Goal: Task Accomplishment & Management: Use online tool/utility

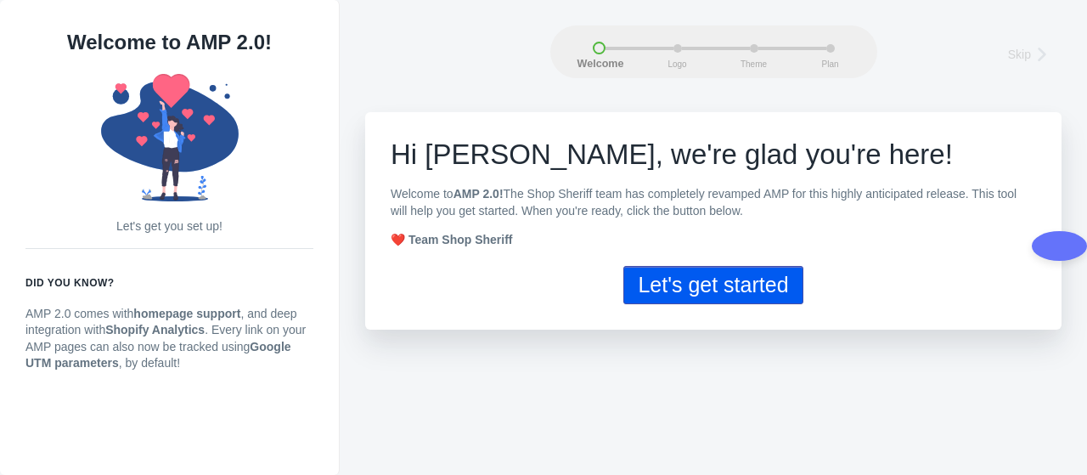
click at [775, 276] on button "Let's get started" at bounding box center [713, 285] width 179 height 38
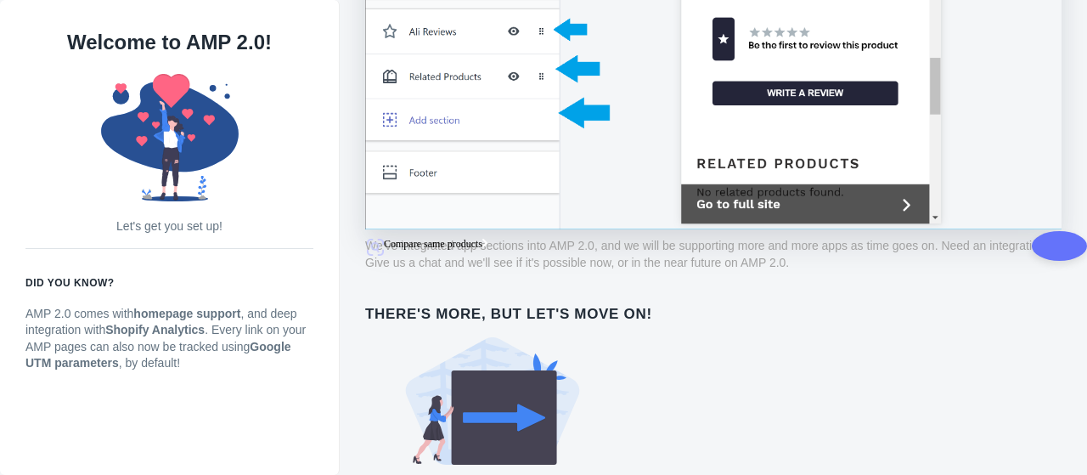
scroll to position [1279, 0]
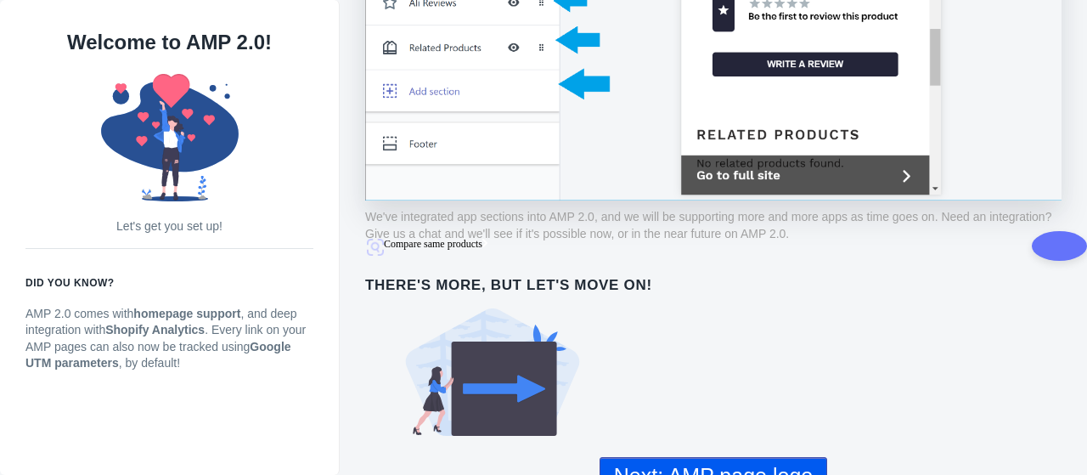
click at [737, 457] on button "Next: AMP page logo" at bounding box center [714, 476] width 228 height 38
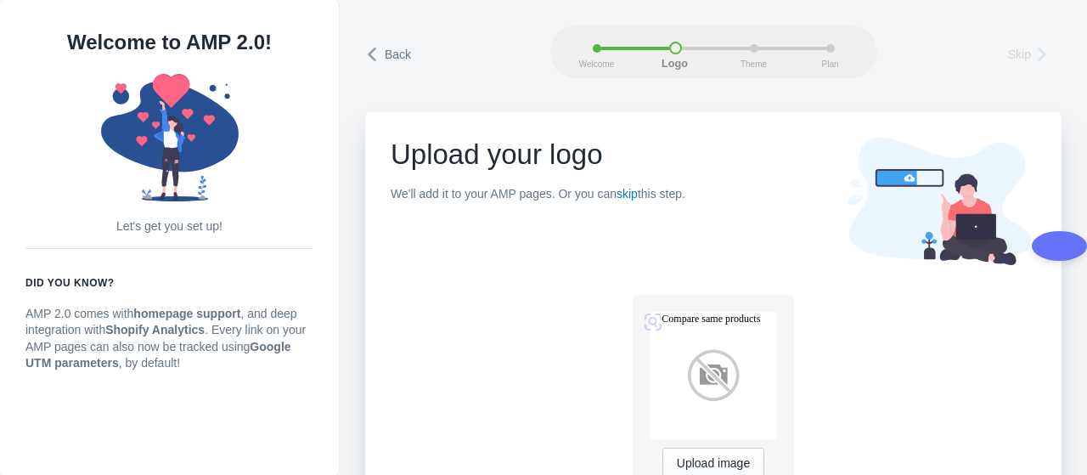
scroll to position [66, 0]
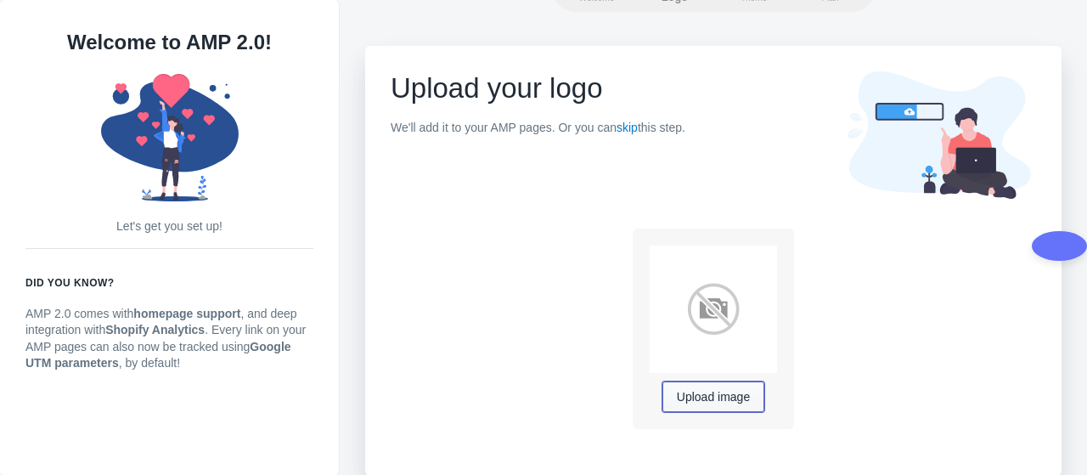
click at [703, 398] on span "Upload image" at bounding box center [713, 398] width 73 height 14
click at [700, 391] on span "Upload image" at bounding box center [713, 398] width 73 height 14
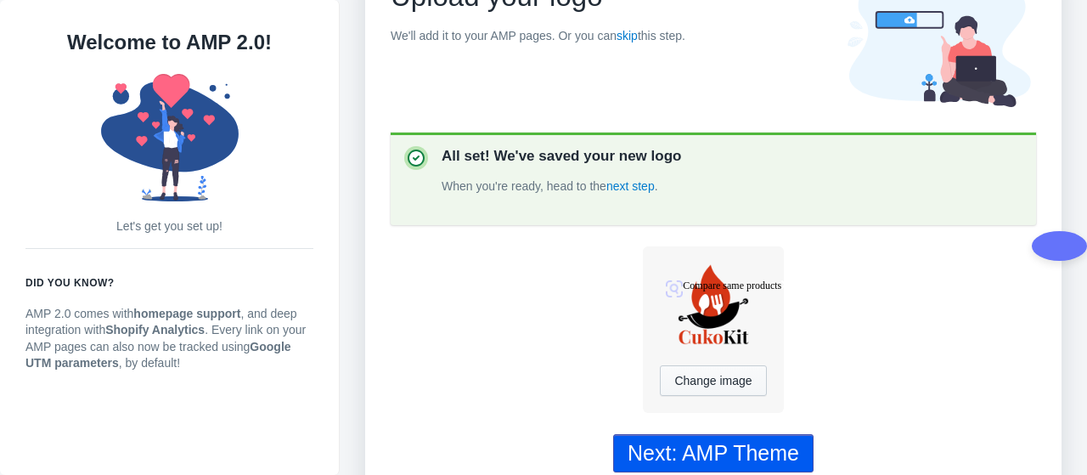
scroll to position [180, 0]
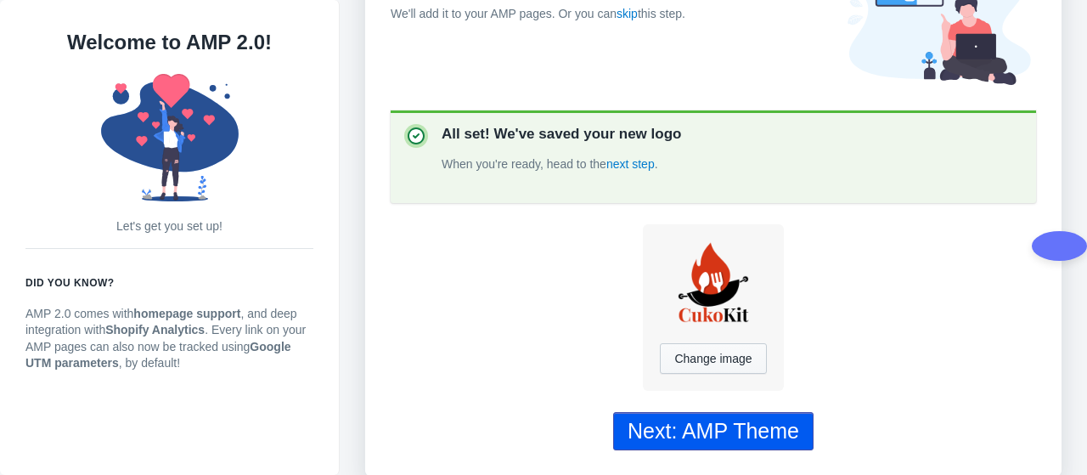
click at [756, 421] on div "Next: AMP Theme" at bounding box center [714, 431] width 172 height 25
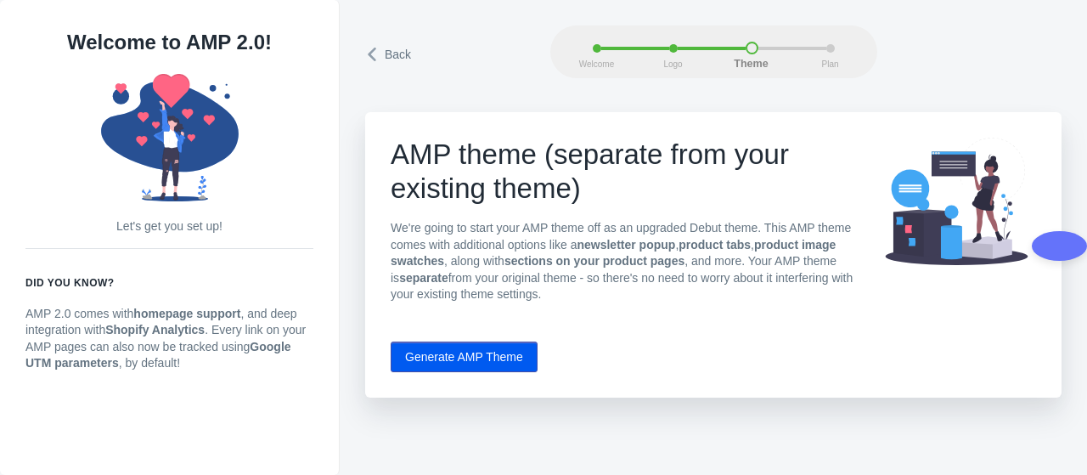
click at [489, 353] on button "Generate AMP Theme" at bounding box center [464, 357] width 147 height 31
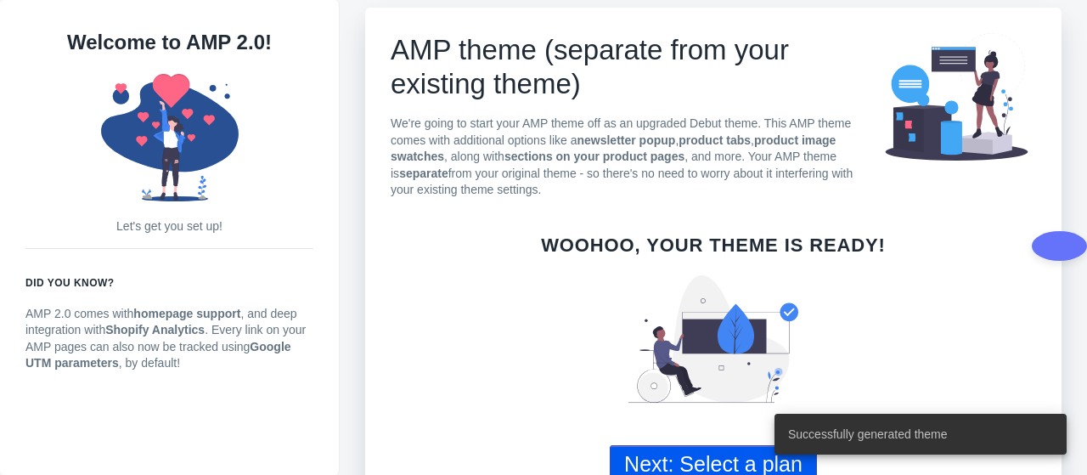
scroll to position [138, 0]
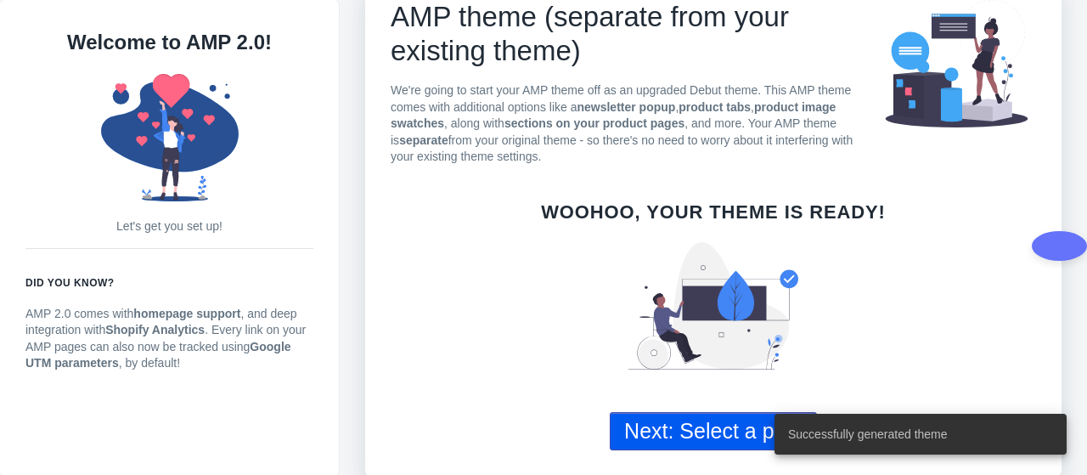
click at [673, 422] on button "Next: Select a plan" at bounding box center [713, 431] width 207 height 38
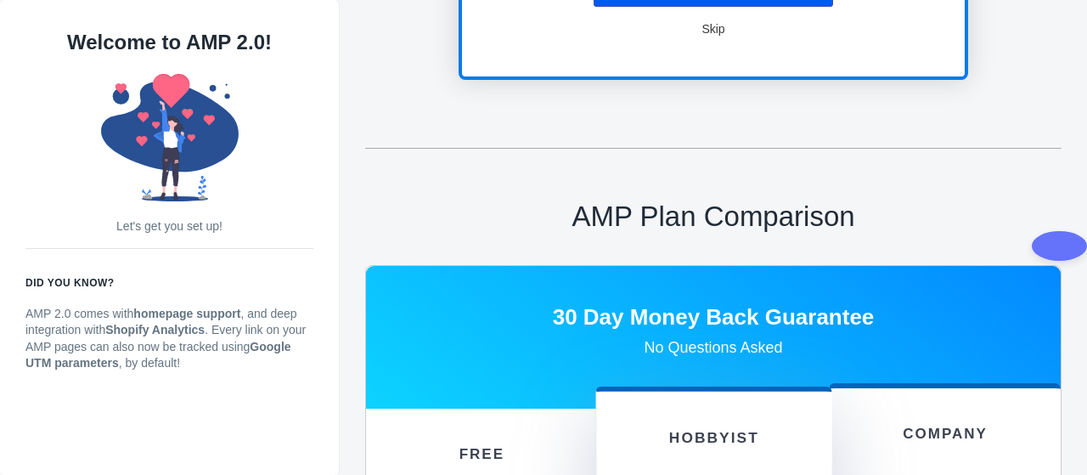
scroll to position [991, 0]
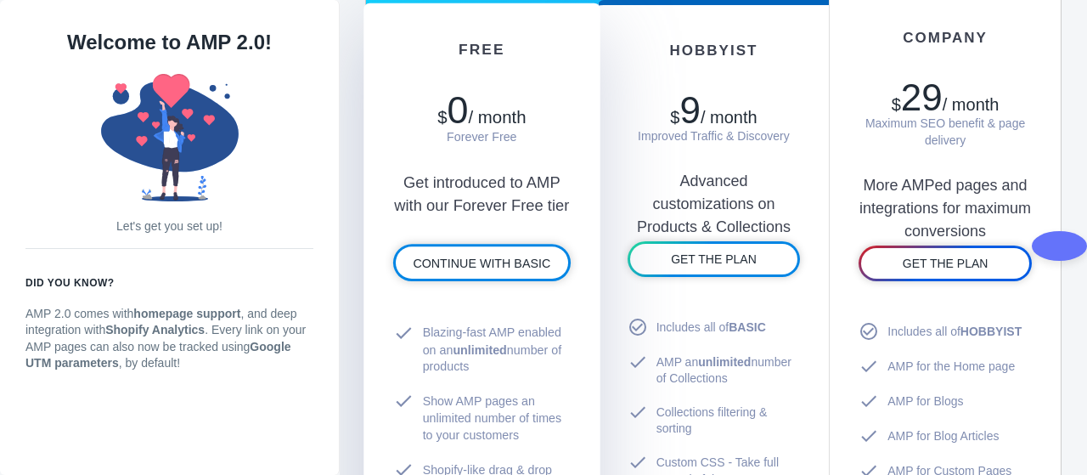
click at [497, 327] on span "Blazing-fast AMP enabled on an unlimited number of products" at bounding box center [497, 350] width 148 height 51
click at [481, 257] on span "CONTINUE WITH BASIC" at bounding box center [482, 263] width 138 height 14
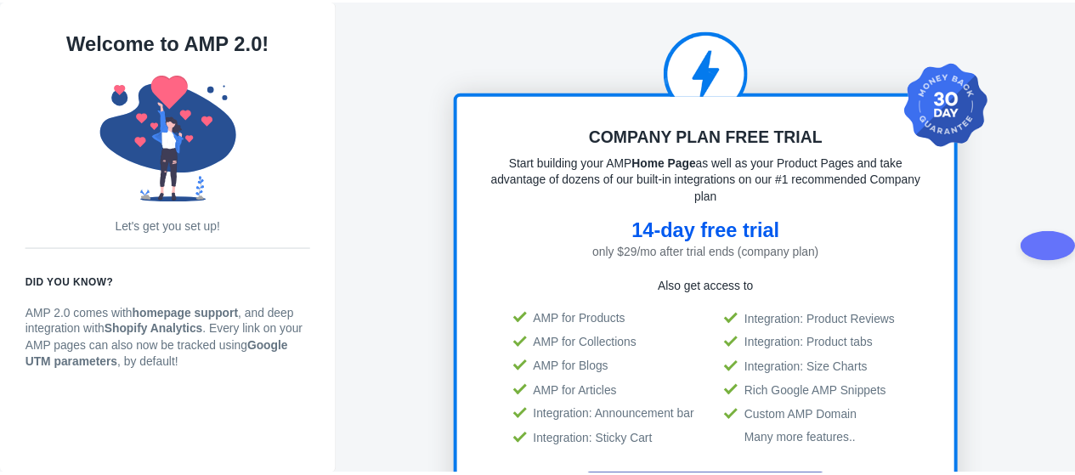
scroll to position [2, 0]
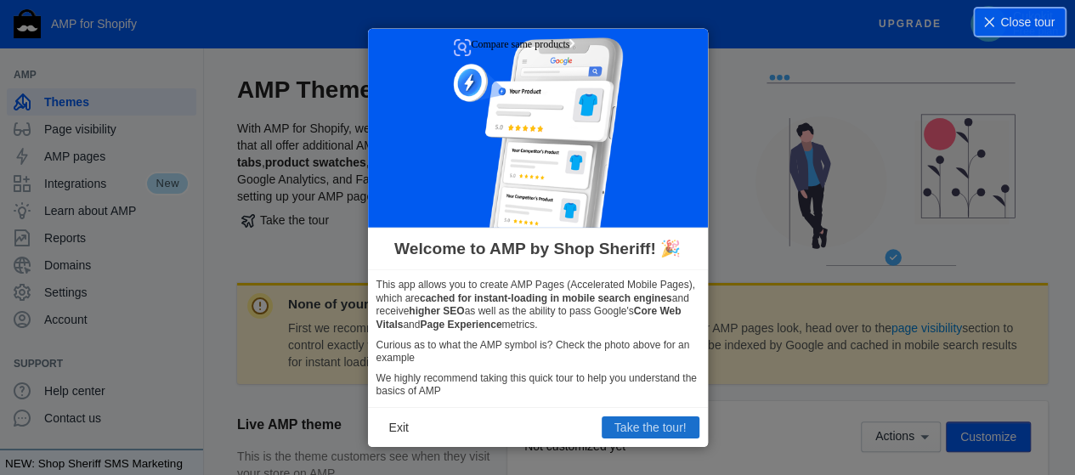
click at [628, 425] on button "Take the tour!" at bounding box center [651, 427] width 98 height 22
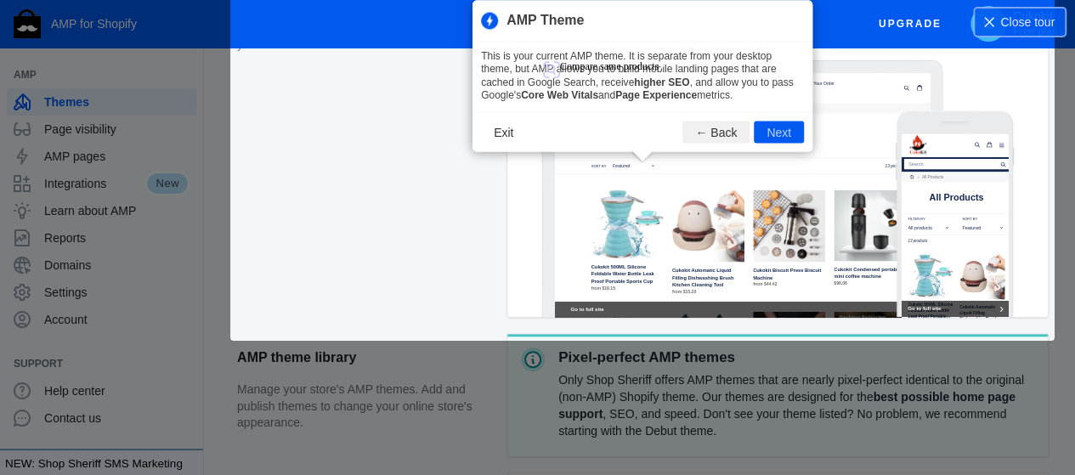
scroll to position [627, 0]
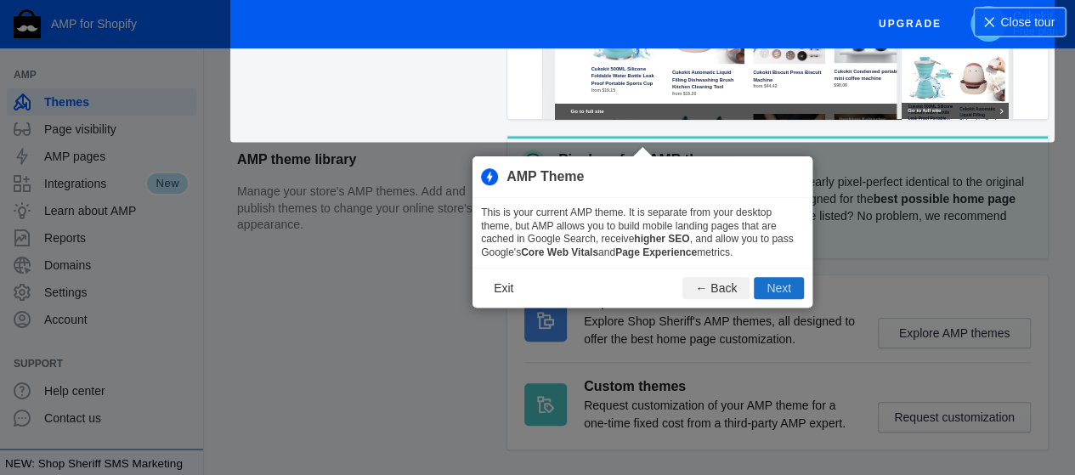
click at [781, 285] on button "Next" at bounding box center [779, 288] width 50 height 22
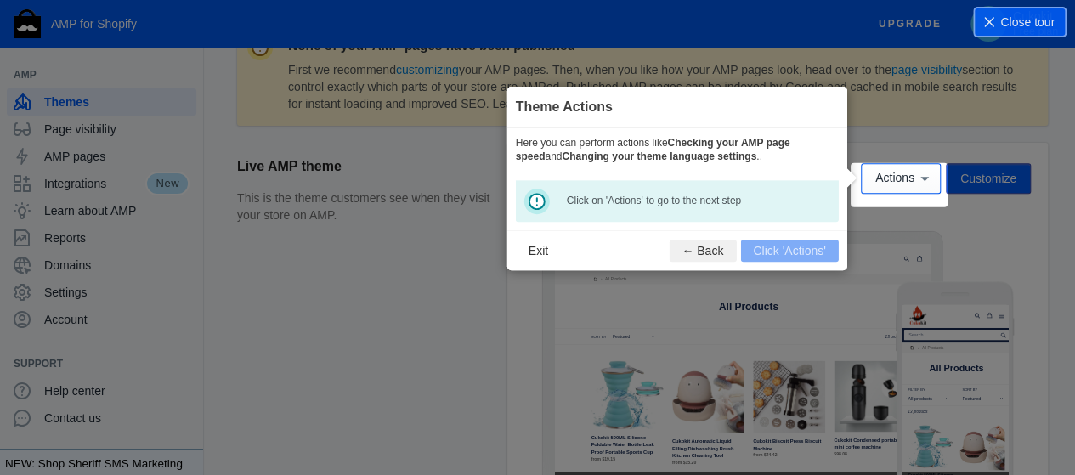
scroll to position [251, 0]
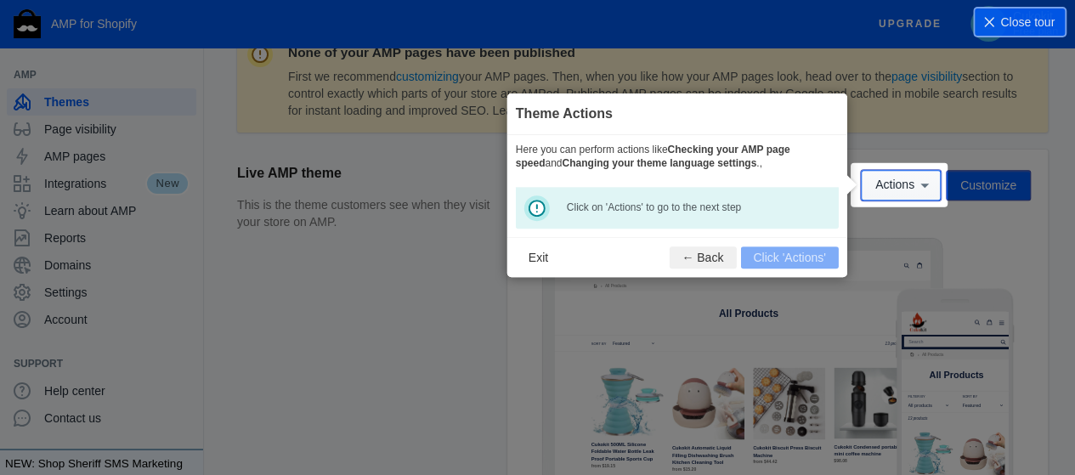
click at [892, 193] on button "Actions" at bounding box center [901, 185] width 80 height 31
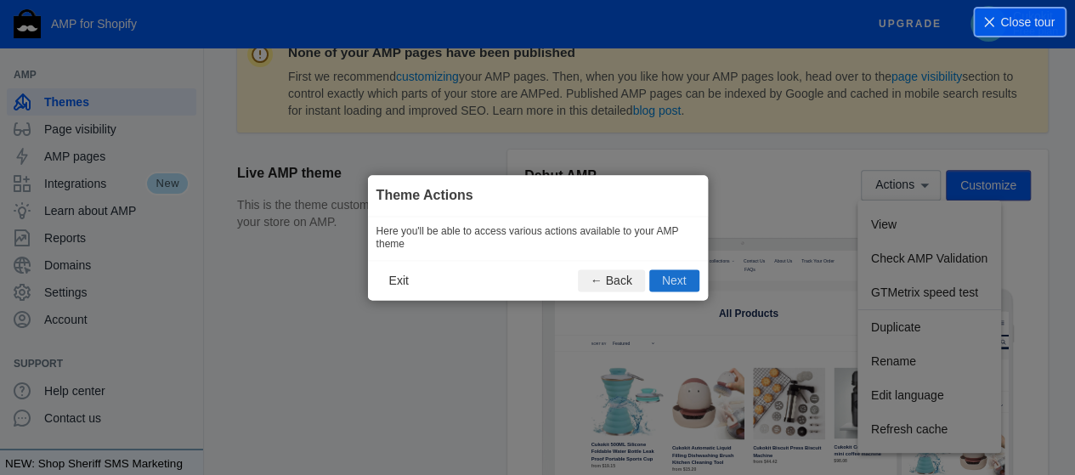
click at [659, 279] on button "Next" at bounding box center [674, 280] width 50 height 22
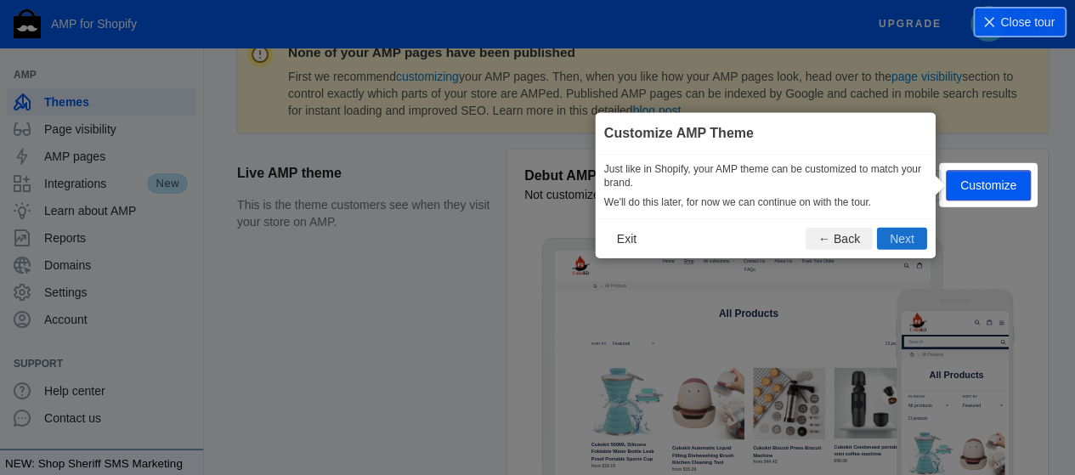
click at [916, 237] on button "Next" at bounding box center [902, 238] width 50 height 22
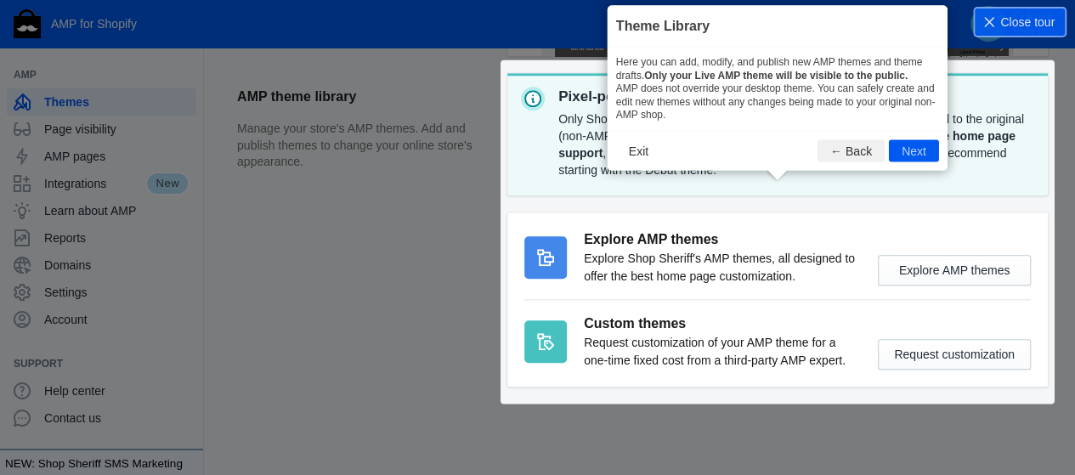
scroll to position [696, 0]
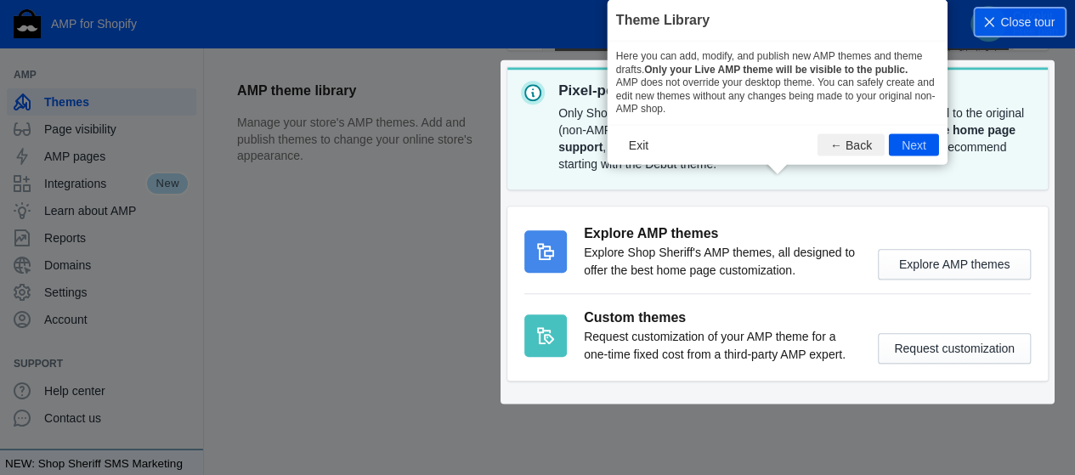
click at [907, 144] on button "Next" at bounding box center [914, 144] width 50 height 22
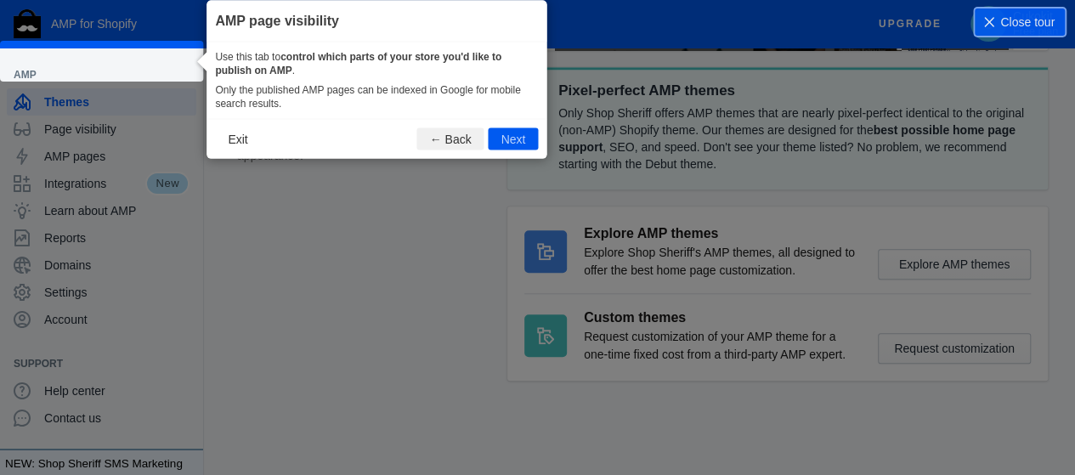
scroll to position [68, 0]
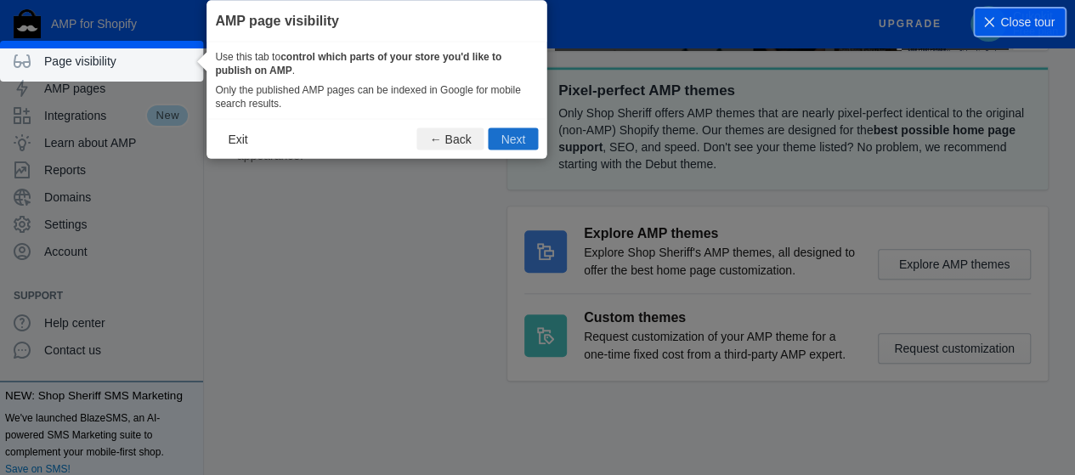
click at [515, 131] on button "Next" at bounding box center [514, 139] width 50 height 22
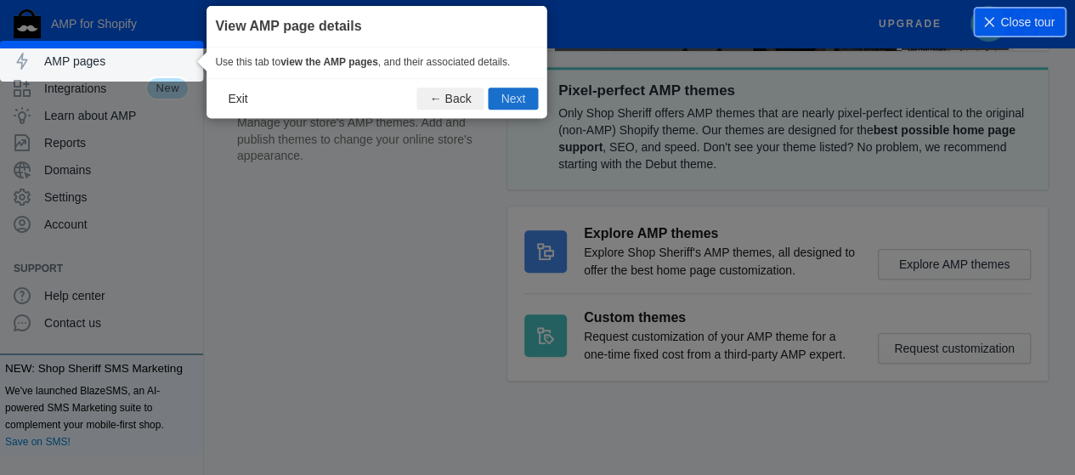
click at [518, 103] on button "Next" at bounding box center [514, 99] width 50 height 22
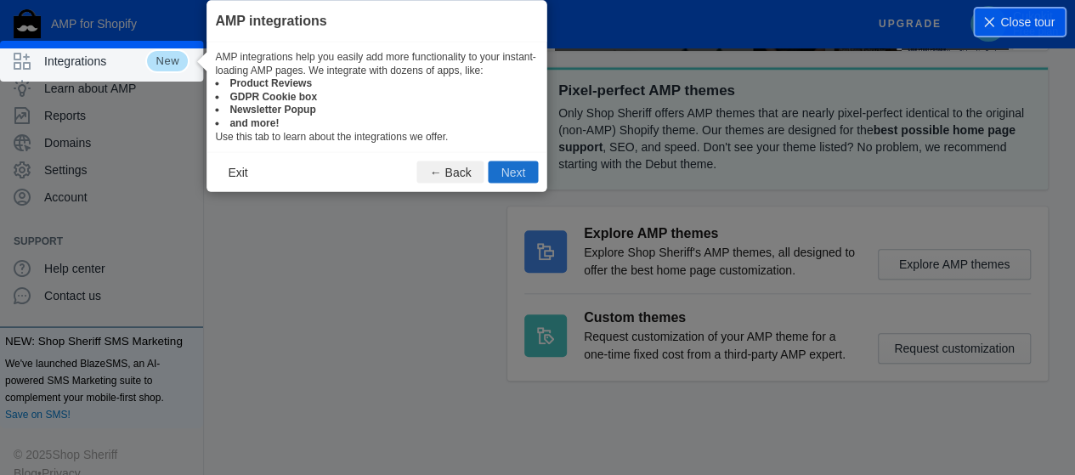
click at [518, 178] on button "Next" at bounding box center [514, 172] width 50 height 22
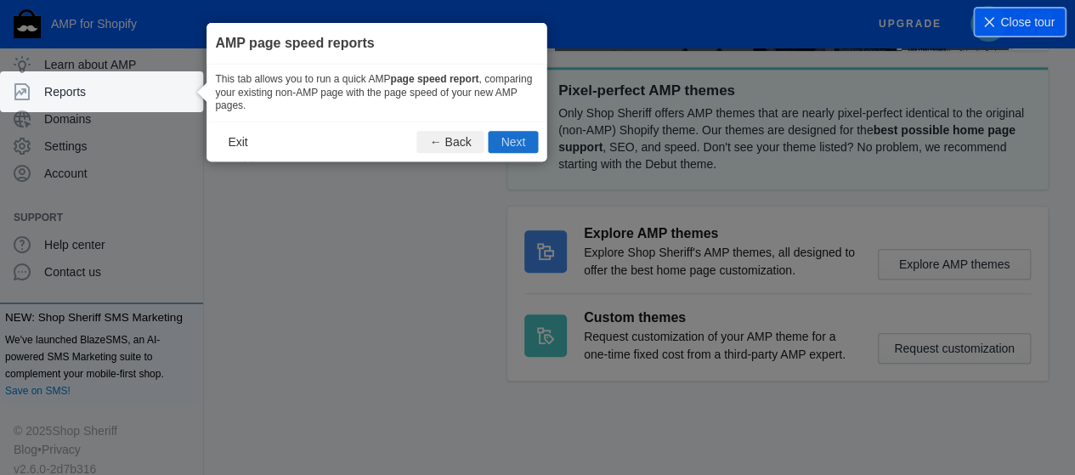
click at [512, 142] on button "Next" at bounding box center [514, 142] width 50 height 22
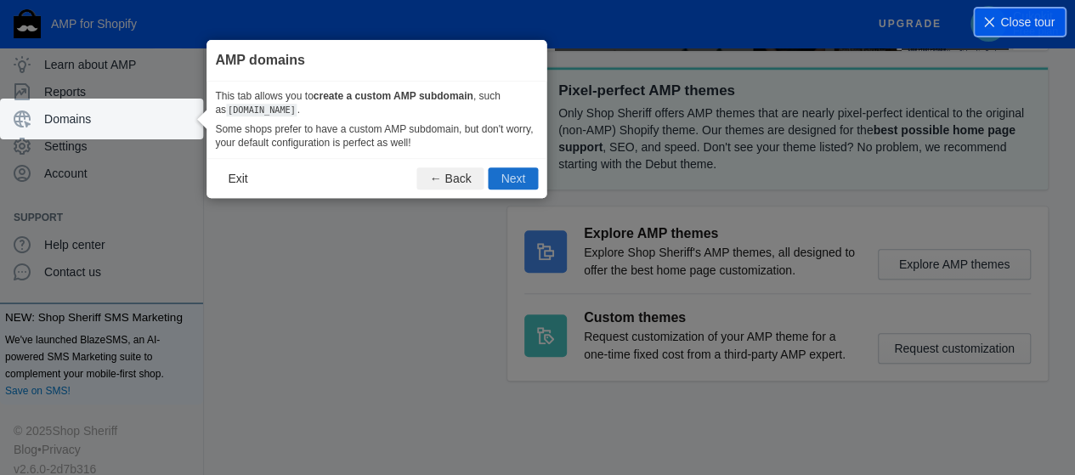
click at [511, 169] on button "Next" at bounding box center [514, 178] width 50 height 22
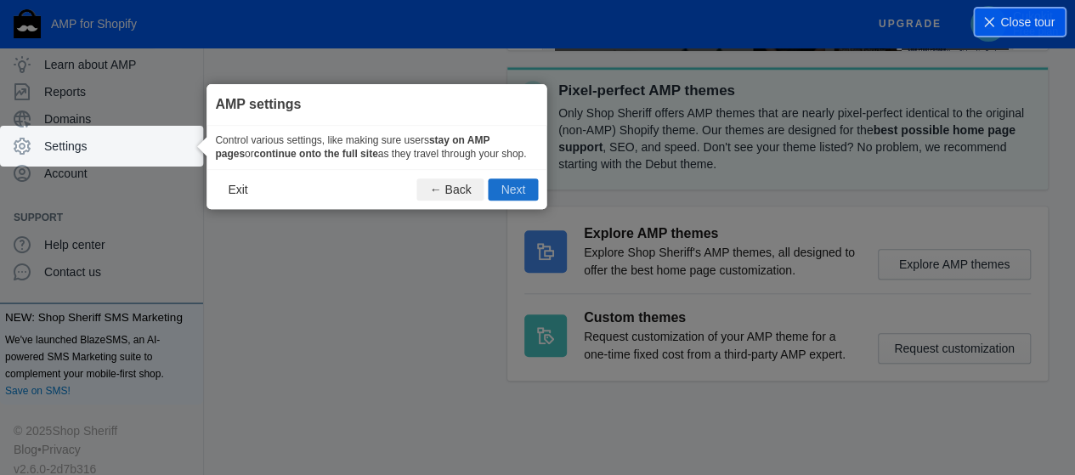
click at [511, 180] on button "Next" at bounding box center [514, 189] width 50 height 22
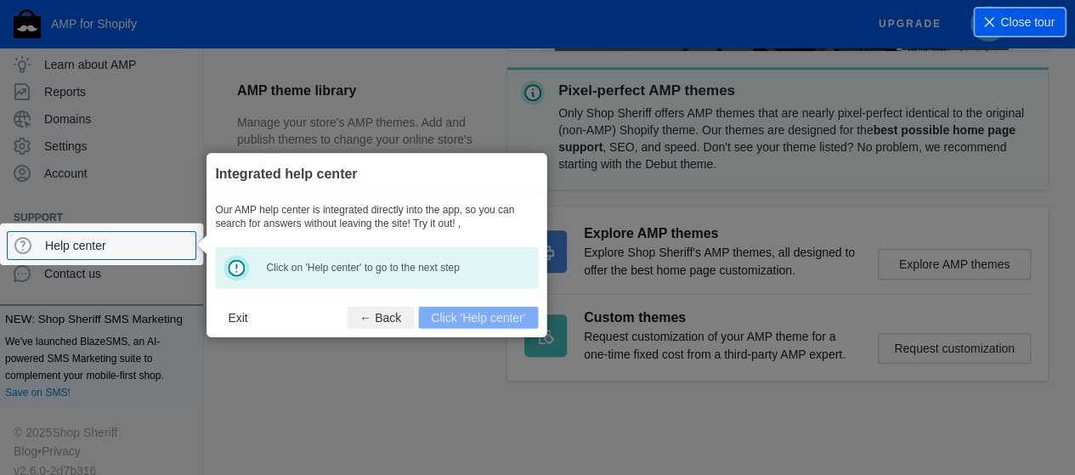
scroll to position [147, 0]
click at [455, 276] on div "Click on 'Help center' to go to the next step" at bounding box center [376, 268] width 323 height 42
click at [150, 251] on span "Help center" at bounding box center [117, 244] width 144 height 17
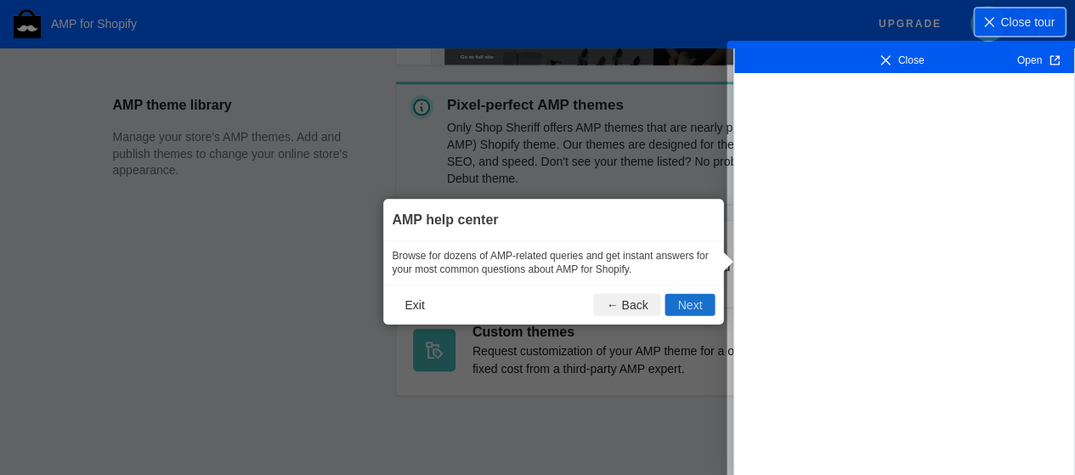
click at [667, 303] on button "Next" at bounding box center [690, 305] width 50 height 22
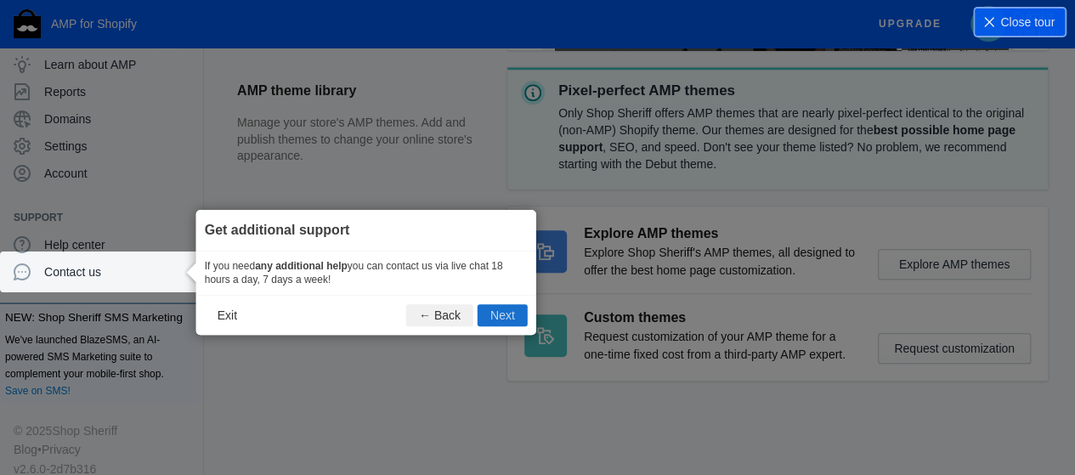
click at [494, 310] on button "Next" at bounding box center [502, 315] width 50 height 22
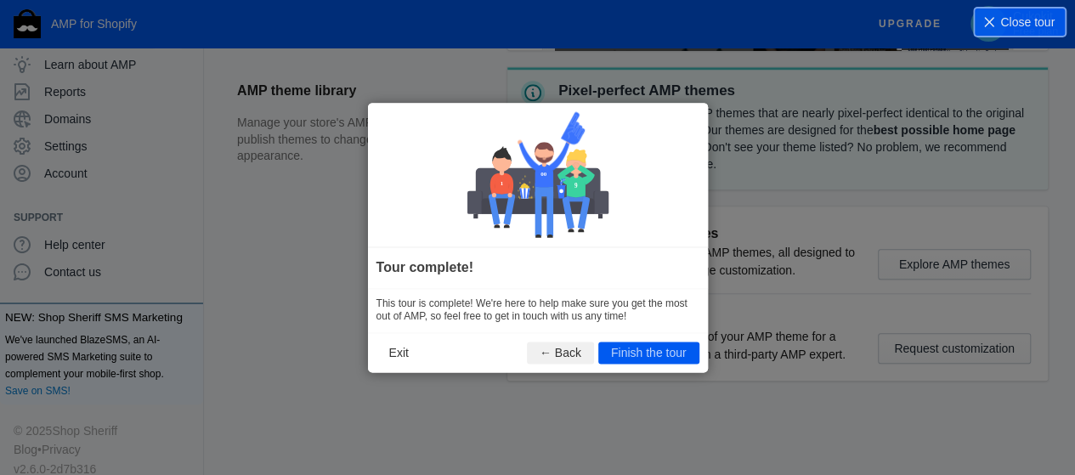
scroll to position [0, 0]
click at [404, 351] on button "Exit" at bounding box center [398, 353] width 45 height 22
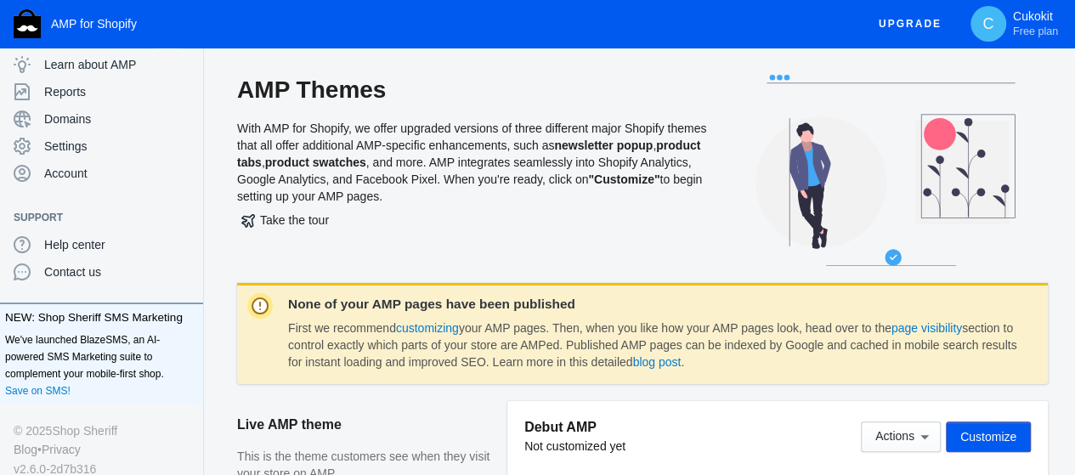
drag, startPoint x: 290, startPoint y: 307, endPoint x: 477, endPoint y: 317, distance: 188.0
click at [477, 317] on dl "None of your AMP pages have been published First we recommend customizing your …" at bounding box center [652, 334] width 729 height 74
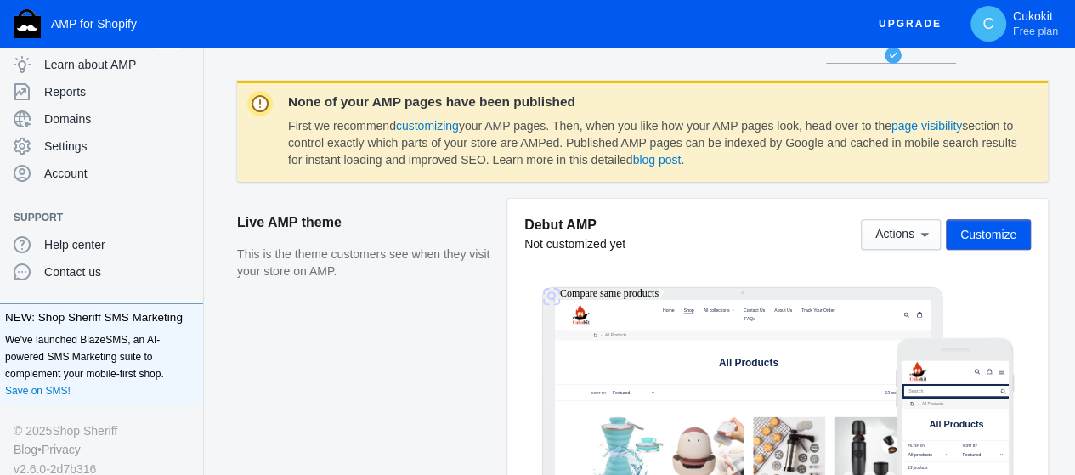
scroll to position [198, 0]
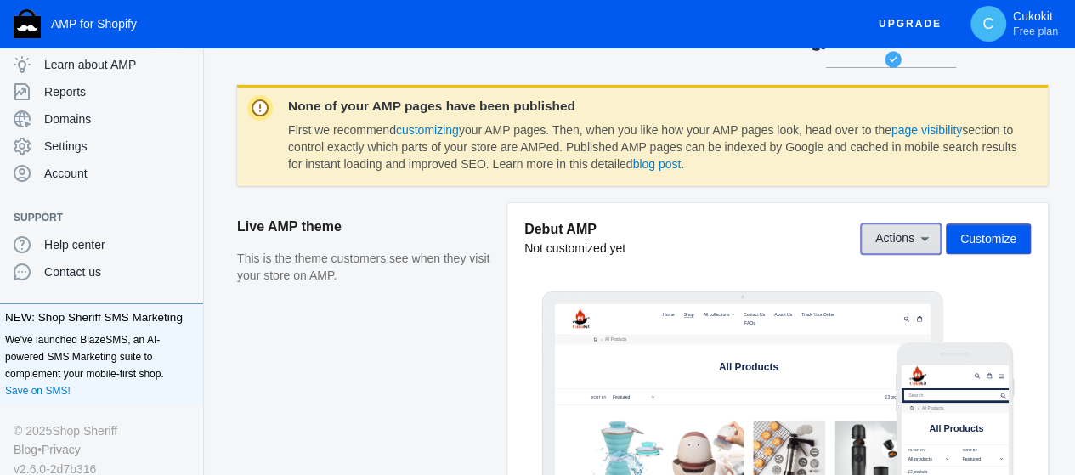
click at [907, 234] on span "Actions" at bounding box center [894, 239] width 39 height 14
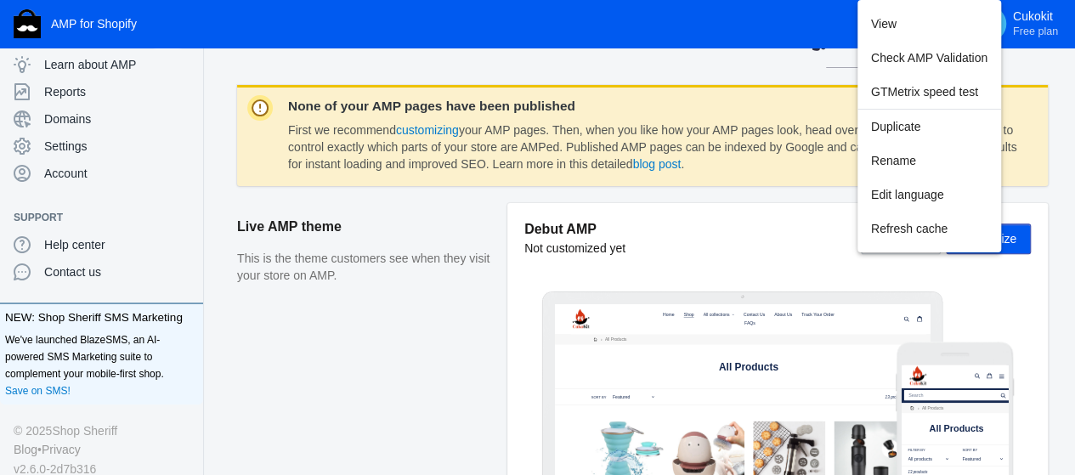
click at [816, 239] on div at bounding box center [537, 237] width 1075 height 475
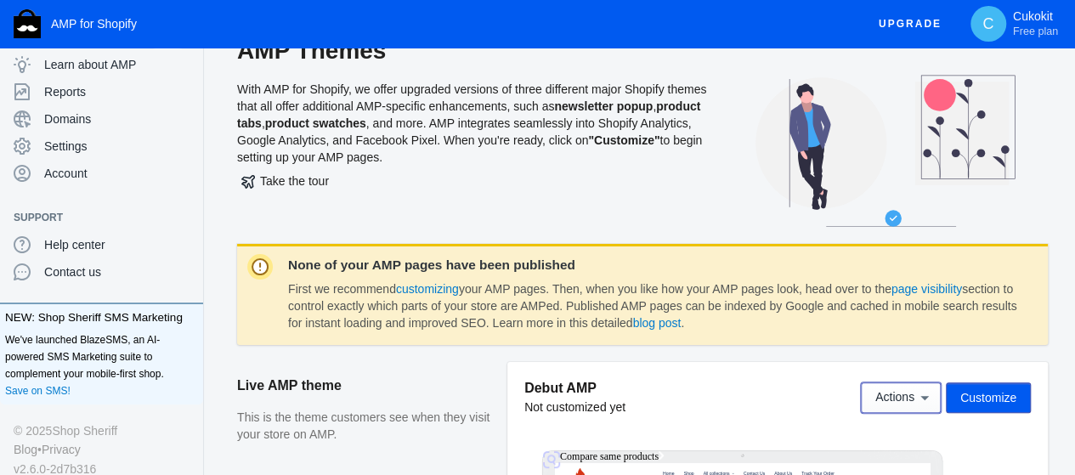
scroll to position [0, 0]
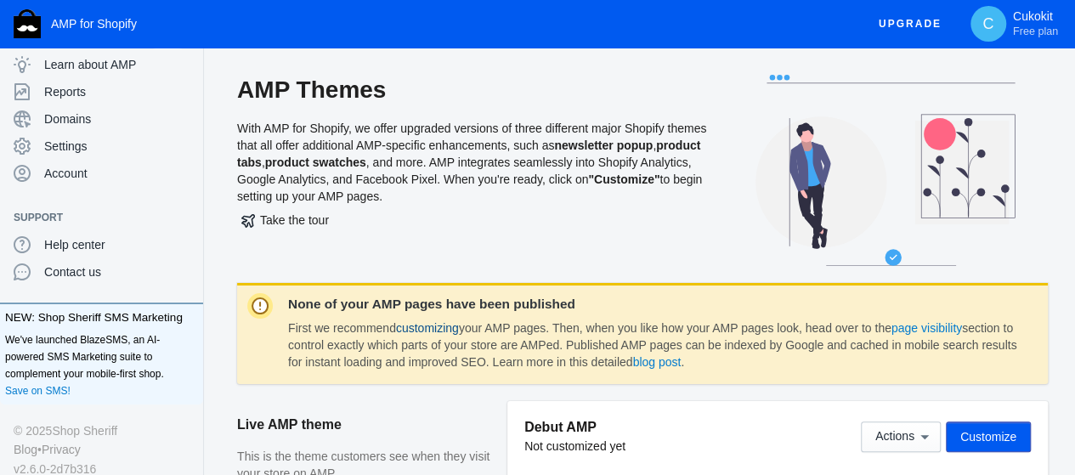
click at [426, 325] on link "customizing" at bounding box center [427, 328] width 63 height 14
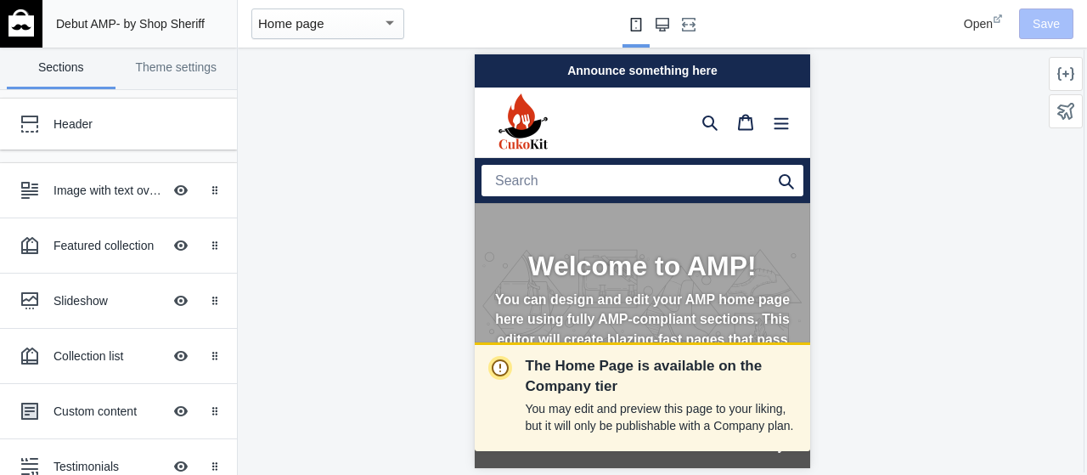
scroll to position [0, 113]
click at [654, 18] on button "Large screen" at bounding box center [662, 24] width 27 height 48
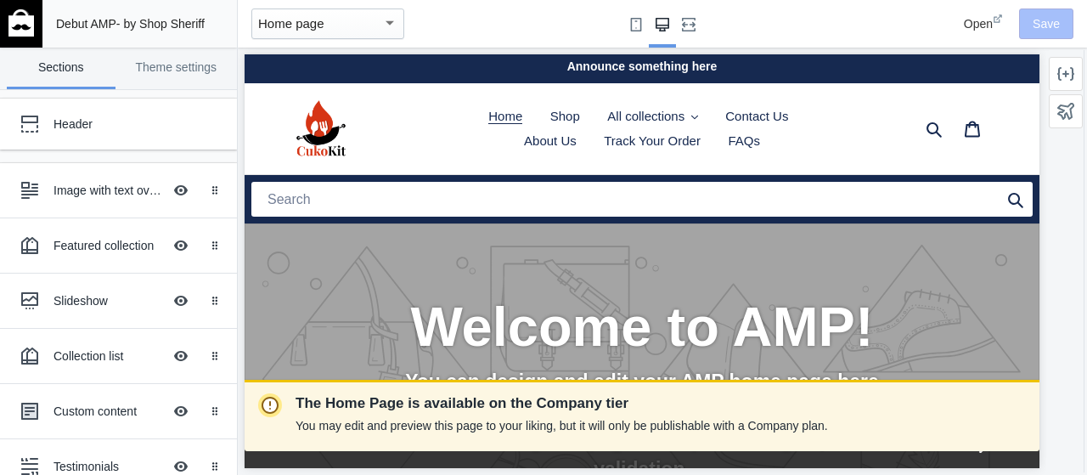
scroll to position [0, 0]
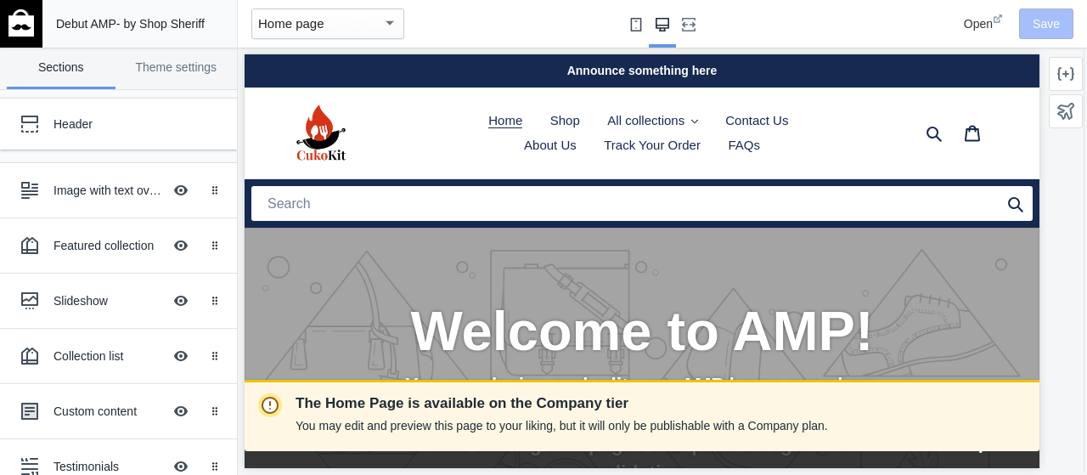
click at [639, 29] on use "Small screen" at bounding box center [636, 25] width 11 height 14
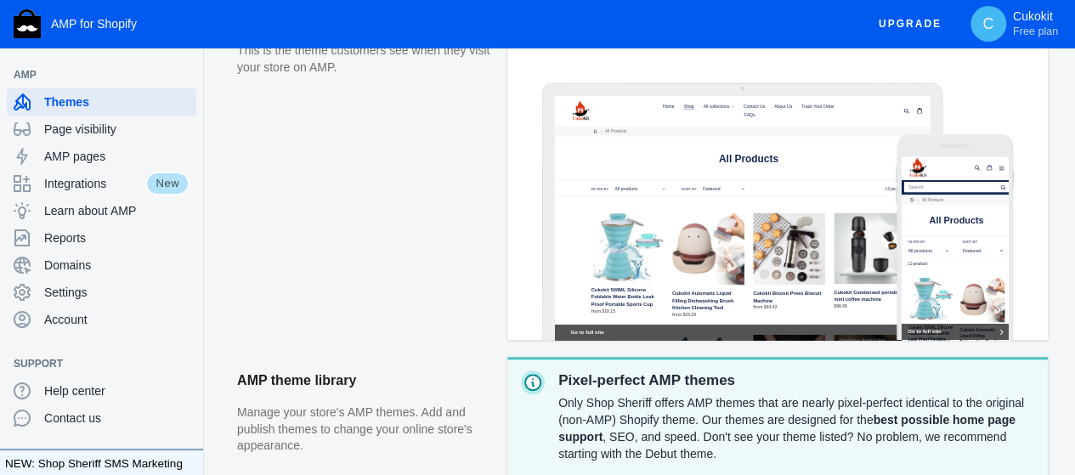
scroll to position [299, 0]
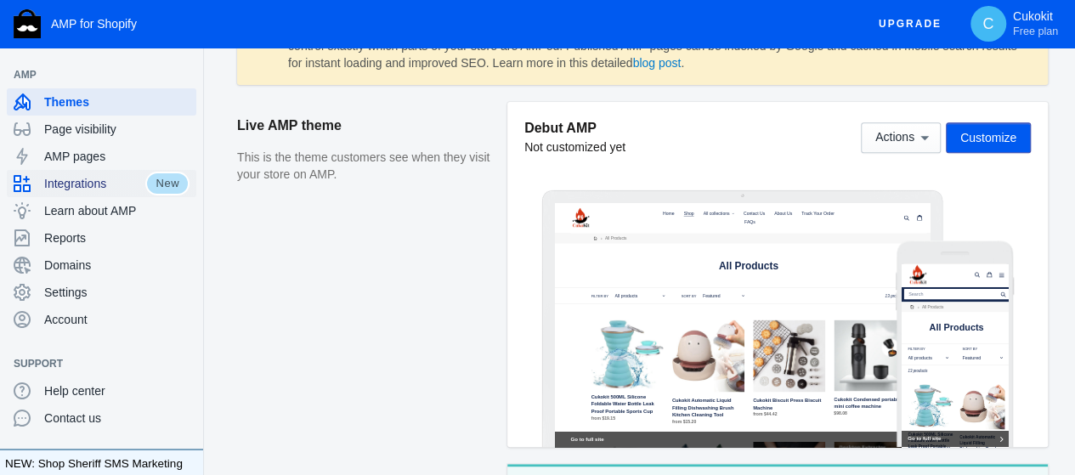
click at [130, 178] on span "Integrations" at bounding box center [94, 183] width 101 height 17
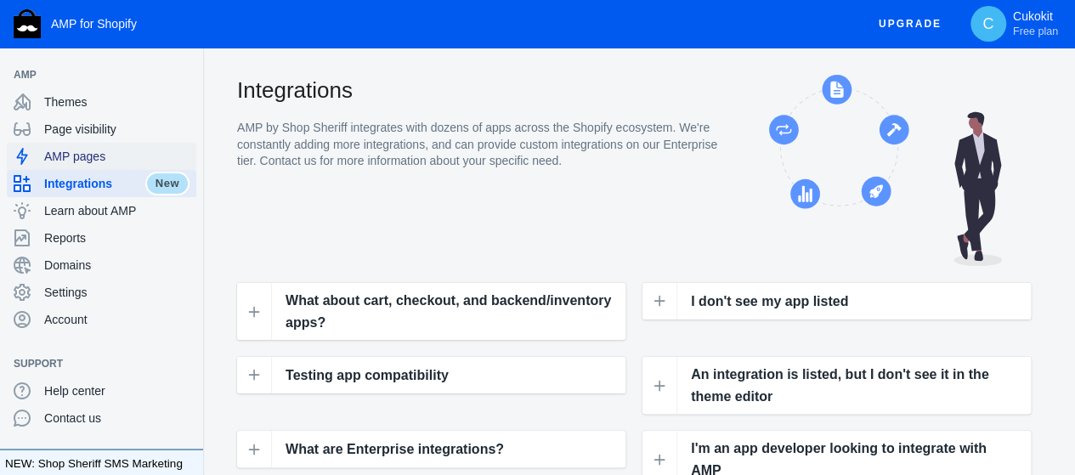
click at [25, 152] on icon at bounding box center [22, 156] width 17 height 17
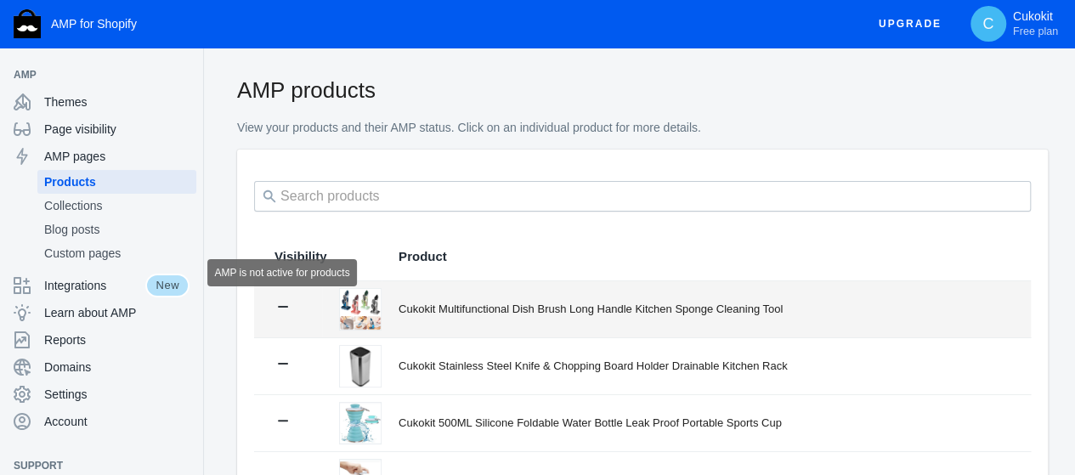
click at [281, 302] on icon at bounding box center [282, 306] width 17 height 17
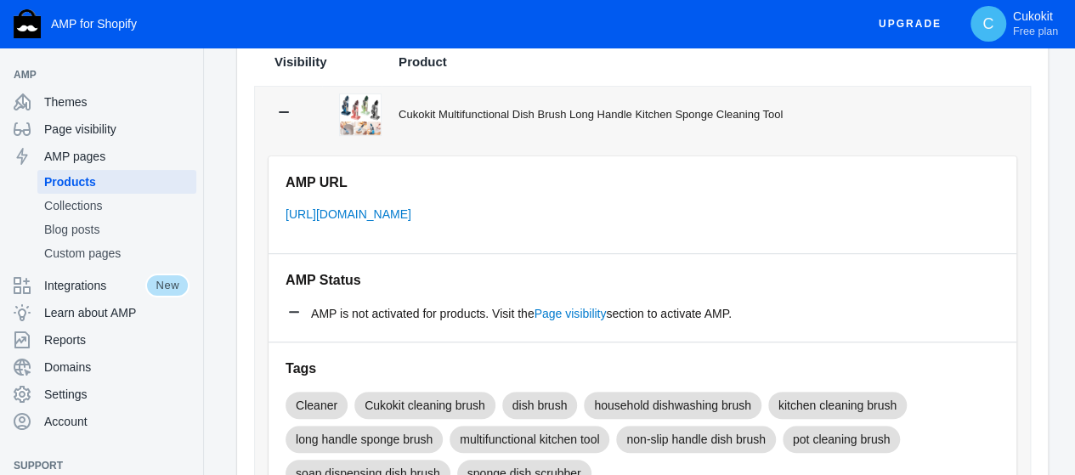
scroll to position [198, 0]
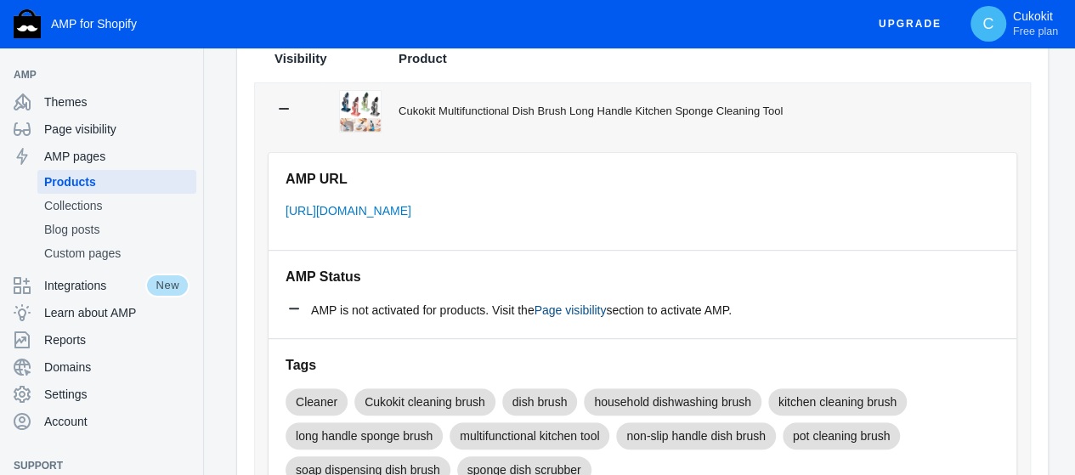
click at [583, 307] on link "Page visibility" at bounding box center [570, 310] width 72 height 14
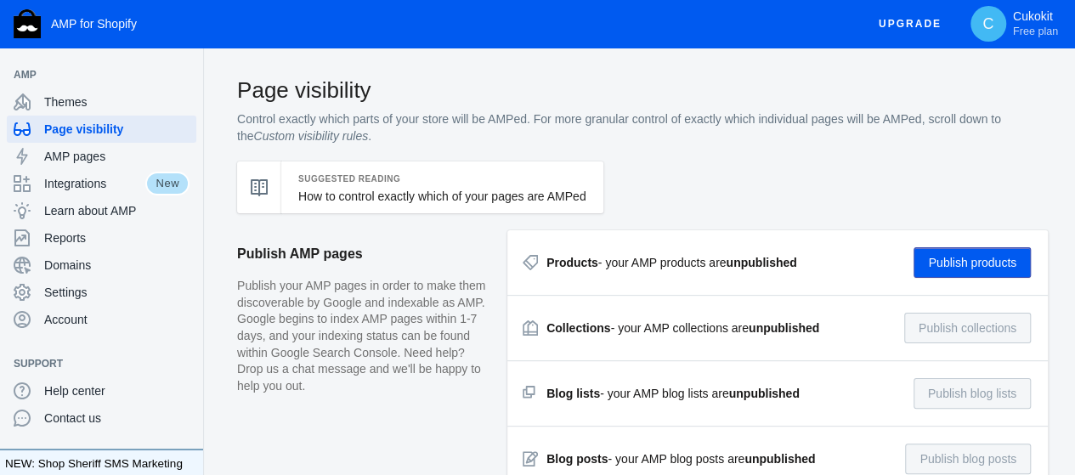
click at [973, 252] on button "Publish products" at bounding box center [971, 262] width 117 height 31
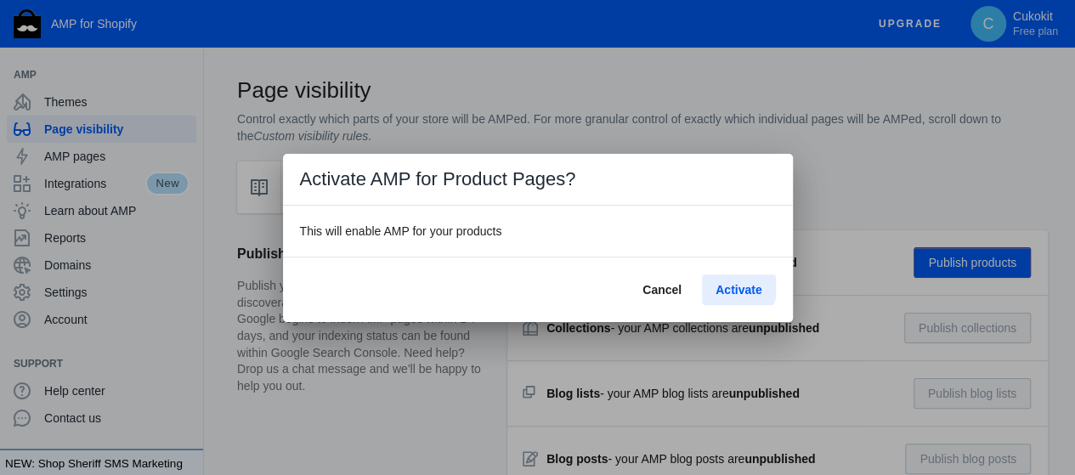
click at [735, 283] on span "Activate" at bounding box center [738, 290] width 46 height 14
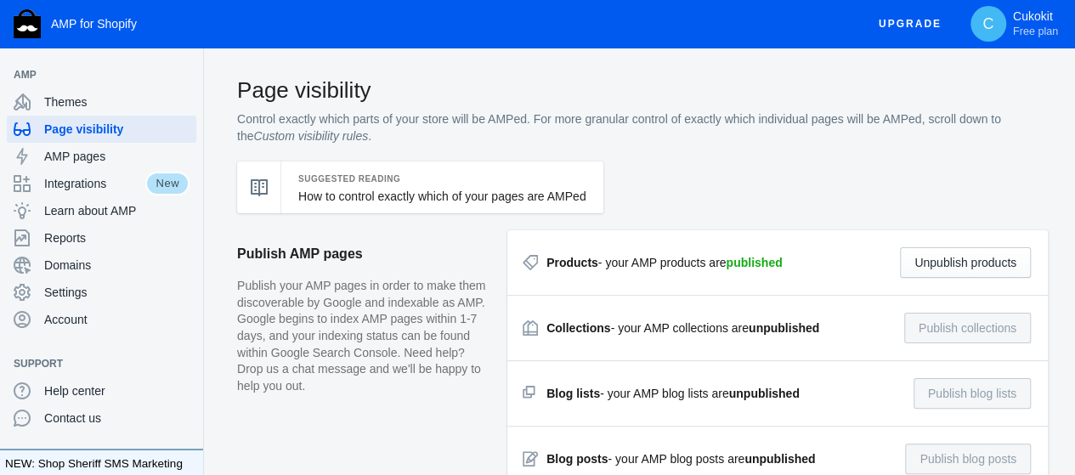
click at [683, 328] on div "Collections - your AMP collections are unpublished" at bounding box center [682, 327] width 273 height 17
click at [601, 331] on strong "Collections" at bounding box center [578, 328] width 64 height 14
click at [492, 198] on link "How to control exactly which of your pages are AMPed" at bounding box center [442, 196] width 288 height 14
click at [106, 153] on span "AMP pages" at bounding box center [116, 156] width 145 height 17
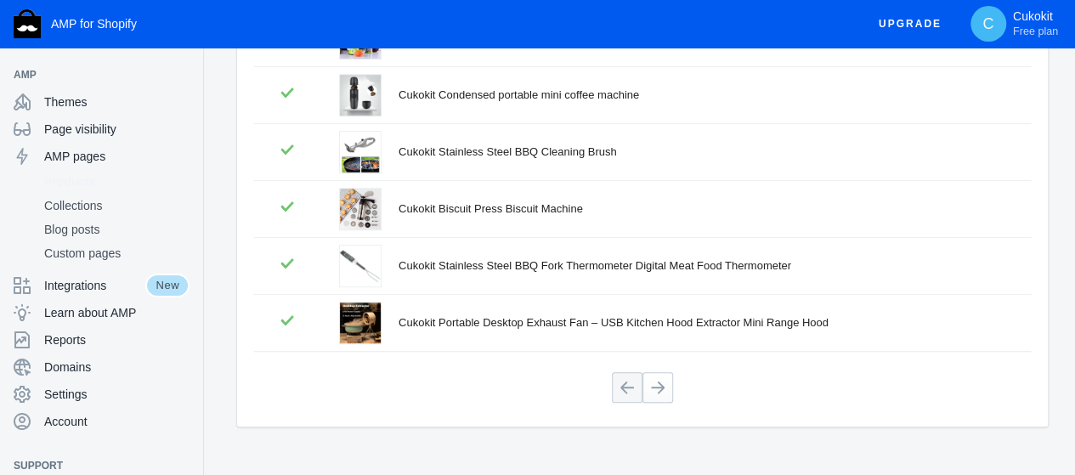
scroll to position [524, 0]
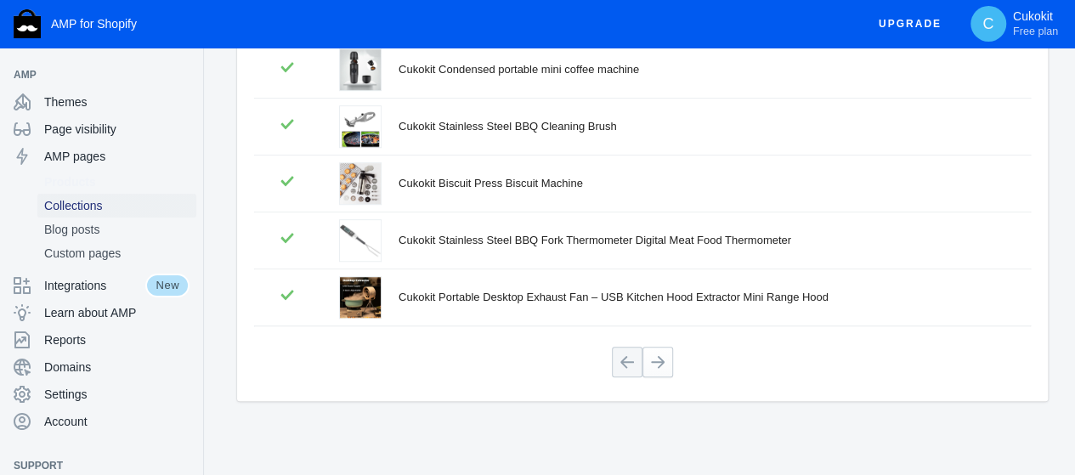
click at [128, 203] on span "Collections" at bounding box center [116, 205] width 145 height 17
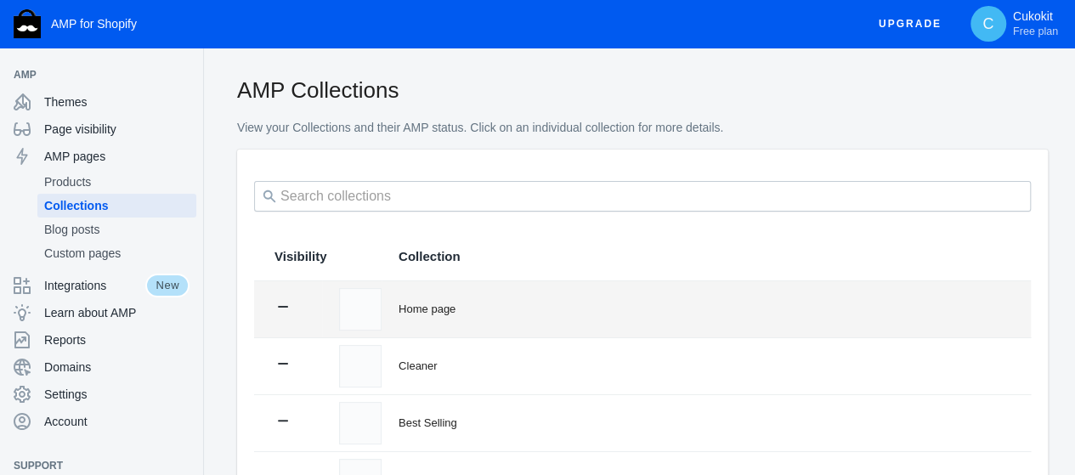
click at [293, 293] on td at bounding box center [288, 309] width 68 height 56
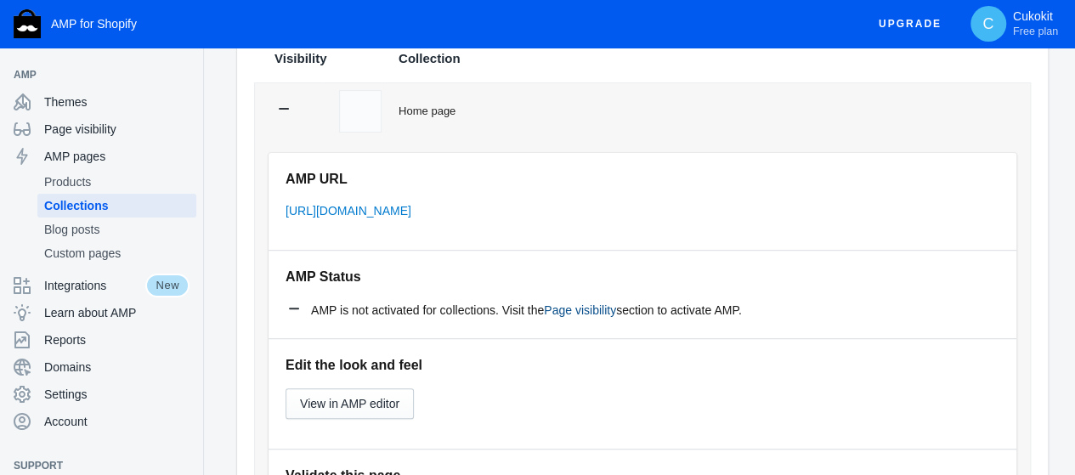
click at [562, 310] on link "Page visibility" at bounding box center [580, 310] width 72 height 14
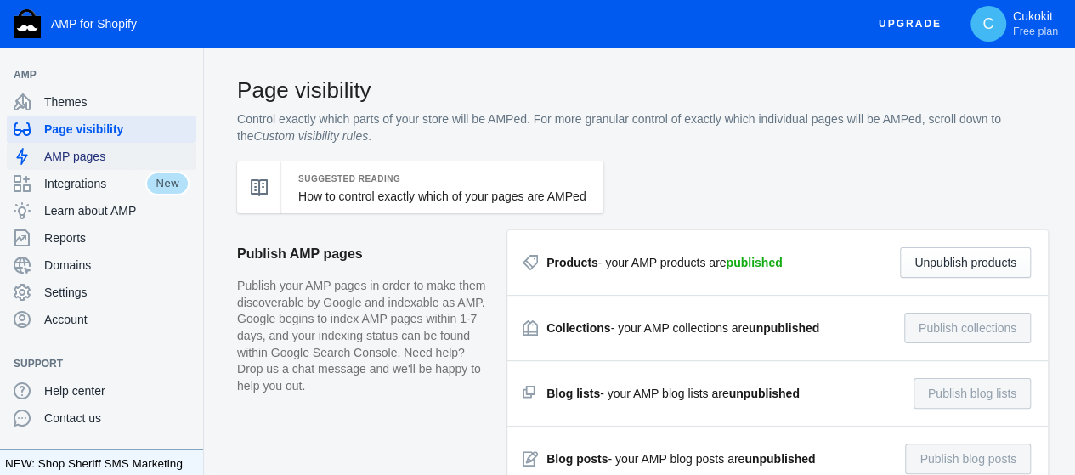
click at [119, 152] on span "AMP pages" at bounding box center [116, 156] width 145 height 17
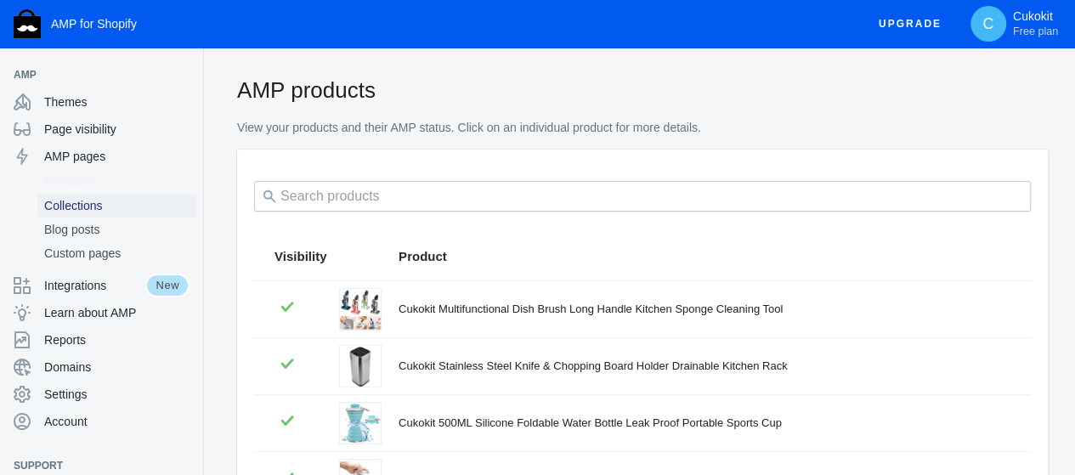
click at [102, 213] on span "Collections" at bounding box center [116, 205] width 145 height 17
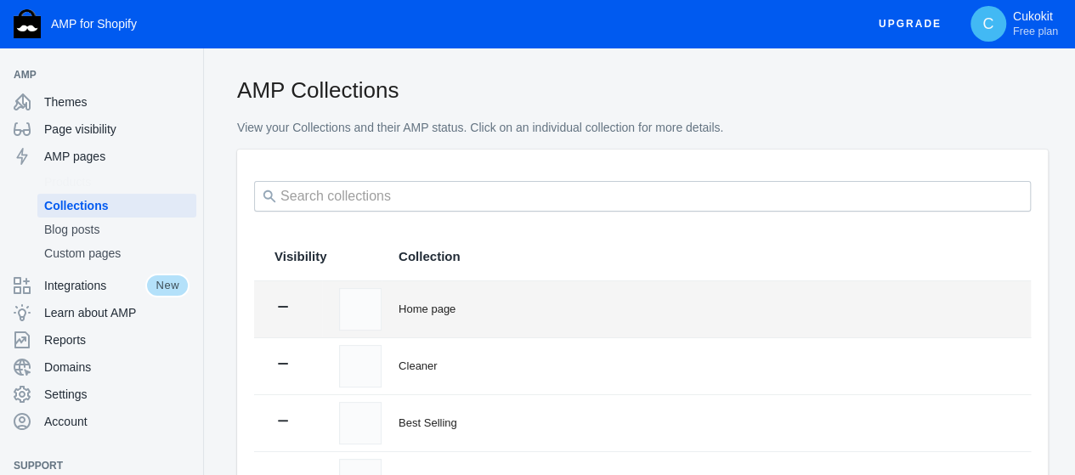
scroll to position [198, 0]
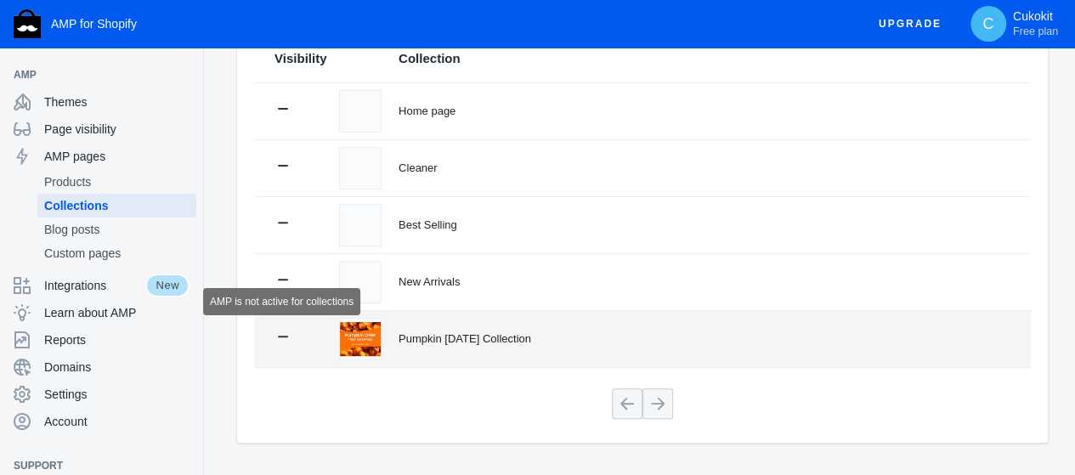
click at [280, 329] on icon at bounding box center [282, 336] width 17 height 17
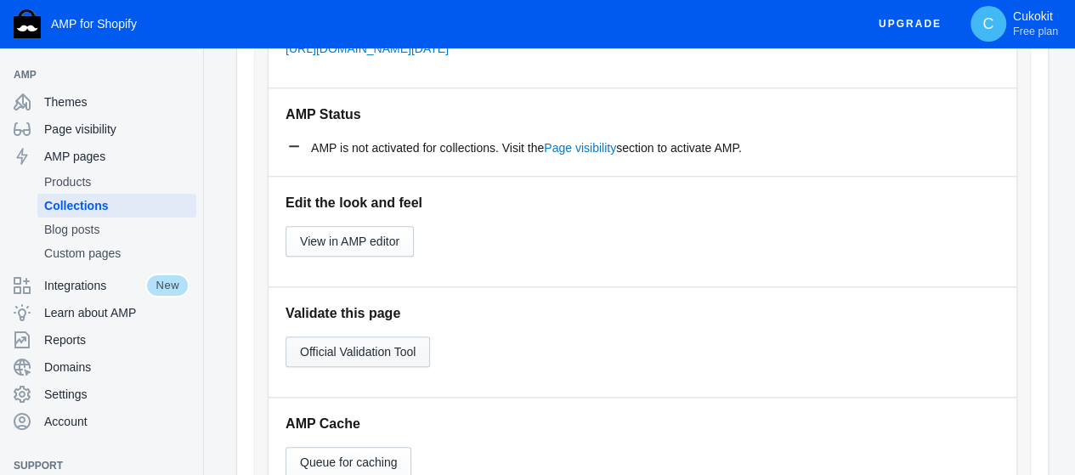
scroll to position [595, 0]
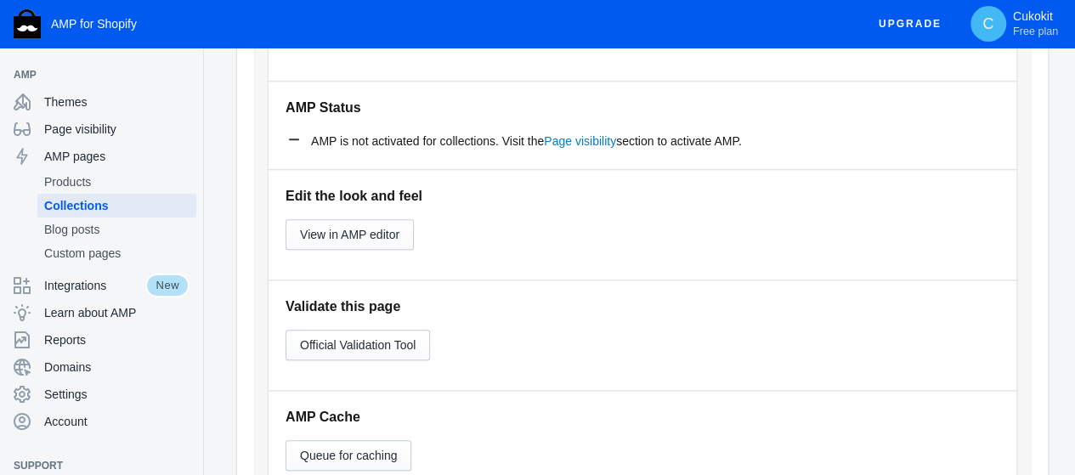
click at [294, 139] on icon at bounding box center [293, 139] width 17 height 17
click at [294, 133] on icon at bounding box center [293, 139] width 17 height 17
click at [389, 142] on span "AMP is not activated for collections. Visit the Page visibility section to acti…" at bounding box center [526, 141] width 431 height 17
click at [575, 138] on link "Page visibility" at bounding box center [580, 141] width 72 height 14
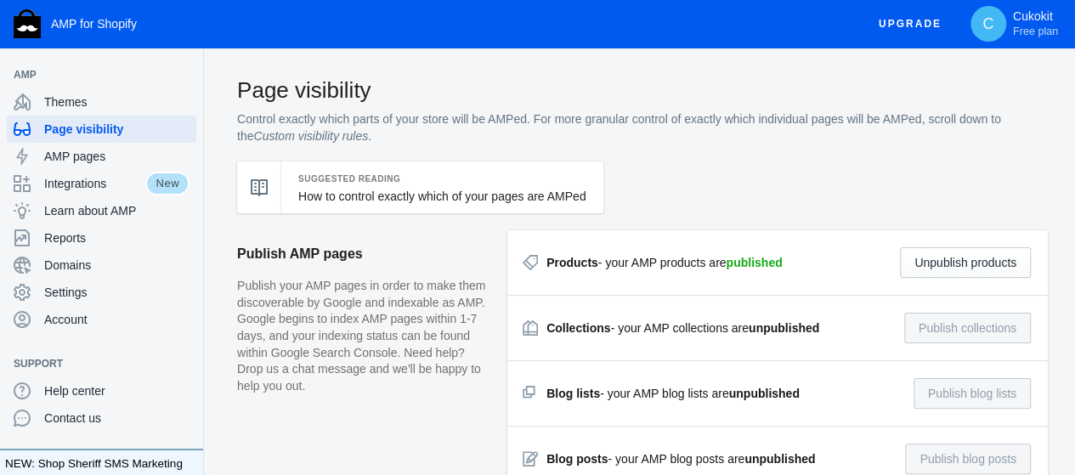
click at [567, 319] on div "Collections - your AMP collections are unpublished Publish collections" at bounding box center [777, 328] width 506 height 31
drag, startPoint x: 548, startPoint y: 332, endPoint x: 823, endPoint y: 327, distance: 275.3
click at [823, 327] on div "Collections - your AMP collections are unpublished Publish collections" at bounding box center [777, 328] width 506 height 31
drag, startPoint x: 549, startPoint y: 324, endPoint x: 816, endPoint y: 327, distance: 267.6
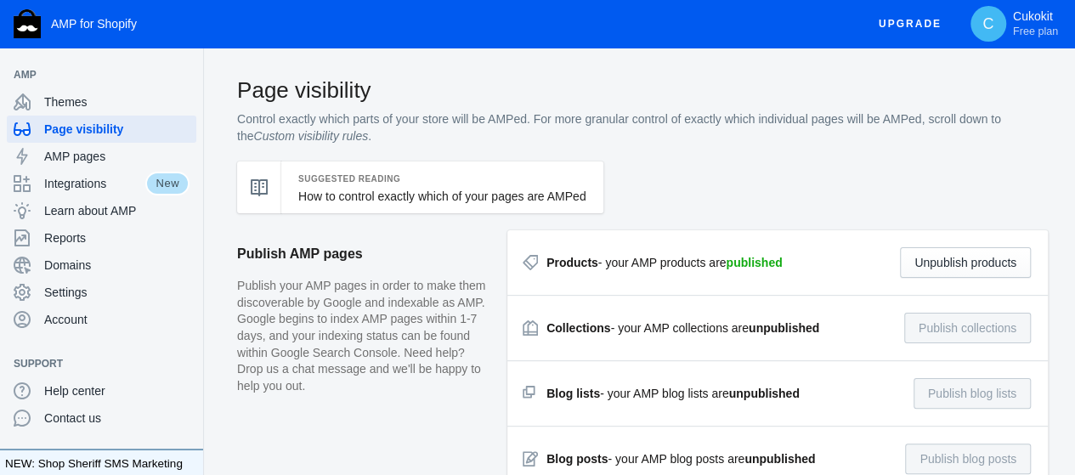
click at [816, 327] on div "Collections - your AMP collections are unpublished" at bounding box center [682, 327] width 273 height 17
click at [799, 198] on div "Suggested Reading How to control exactly which of your pages are AMPed" at bounding box center [642, 195] width 811 height 69
click at [649, 332] on div "Collections - your AMP collections are unpublished" at bounding box center [682, 327] width 273 height 17
click at [119, 186] on span "Integrations" at bounding box center [94, 183] width 101 height 17
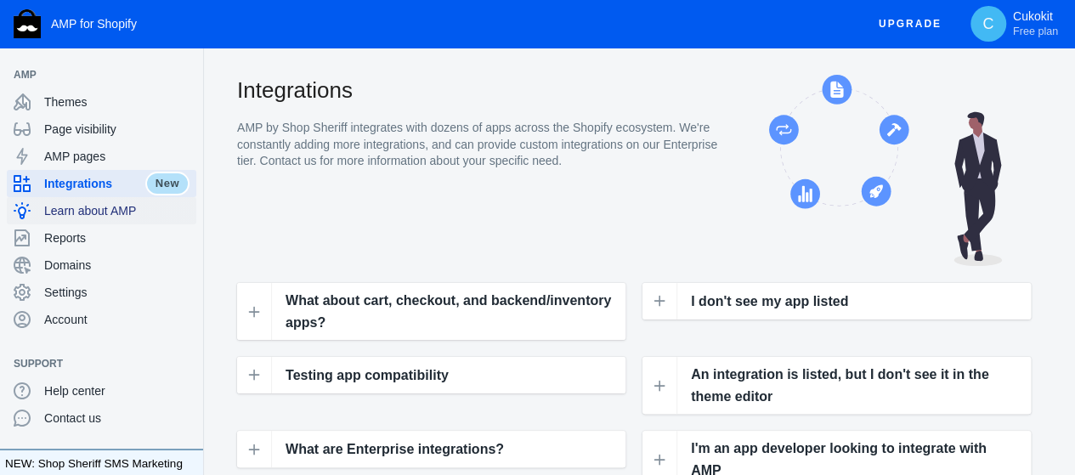
click at [114, 205] on span "Learn about AMP" at bounding box center [116, 210] width 145 height 17
click at [105, 152] on span "AMP pages" at bounding box center [116, 156] width 145 height 17
